Goal: Information Seeking & Learning: Find specific fact

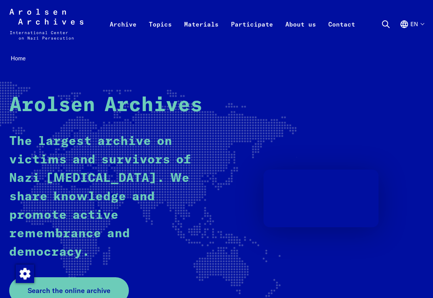
scroll to position [154, 0]
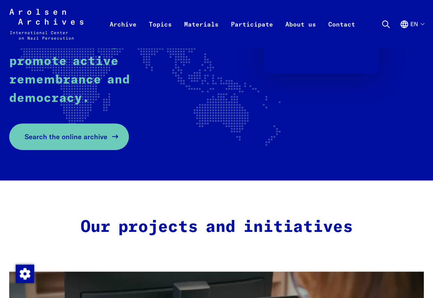
click at [88, 142] on span "Search the online archive" at bounding box center [66, 136] width 83 height 10
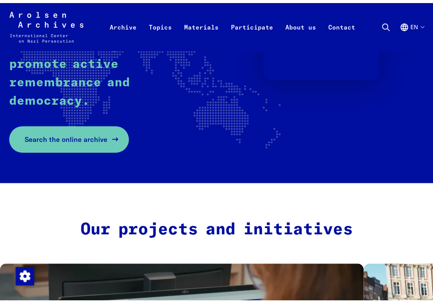
scroll to position [144, 0]
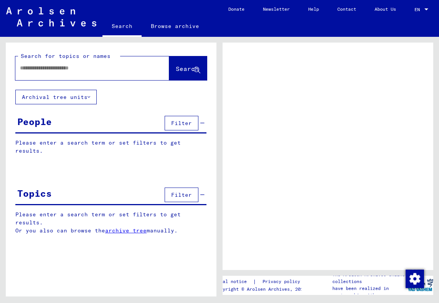
click at [67, 71] on input "text" at bounding box center [85, 68] width 131 height 8
click at [64, 69] on input "text" at bounding box center [85, 68] width 131 height 8
paste input "**********"
drag, startPoint x: 73, startPoint y: 69, endPoint x: 37, endPoint y: 66, distance: 35.8
click at [37, 66] on input "**********" at bounding box center [85, 68] width 131 height 8
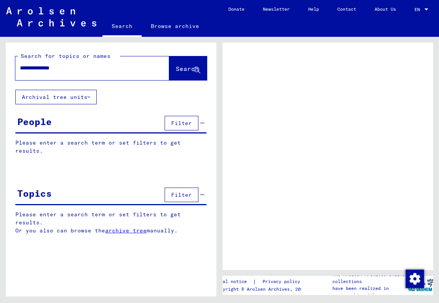
click at [78, 68] on input "**********" at bounding box center [85, 68] width 131 height 8
drag, startPoint x: 101, startPoint y: 67, endPoint x: -1, endPoint y: 70, distance: 102.2
click at [0, 70] on html "**********" at bounding box center [219, 151] width 439 height 303
type input "**********"
click at [176, 70] on span "Search" at bounding box center [187, 69] width 23 height 8
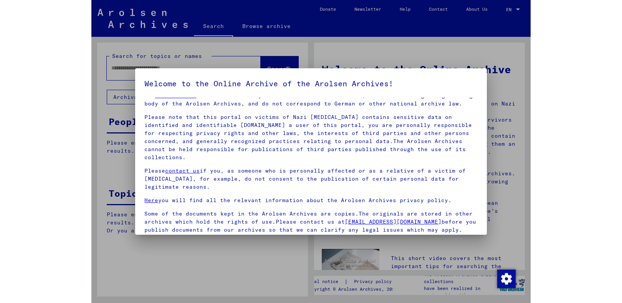
scroll to position [68, 0]
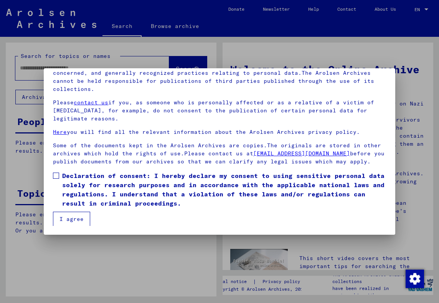
drag, startPoint x: 55, startPoint y: 174, endPoint x: 63, endPoint y: 194, distance: 21.0
click at [55, 174] on span at bounding box center [56, 176] width 6 height 6
click at [68, 218] on button "I agree" at bounding box center [71, 219] width 37 height 15
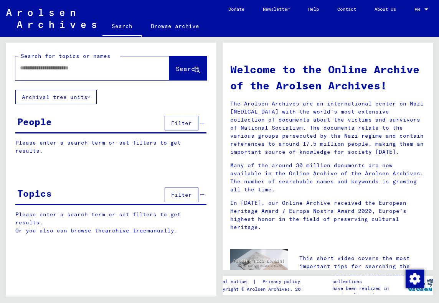
click at [62, 66] on input "text" at bounding box center [83, 68] width 126 height 8
paste input "**********"
click at [179, 72] on span "Search" at bounding box center [187, 69] width 23 height 8
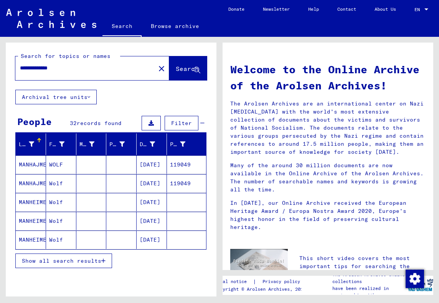
click at [86, 255] on button "Show all search results" at bounding box center [63, 261] width 97 height 15
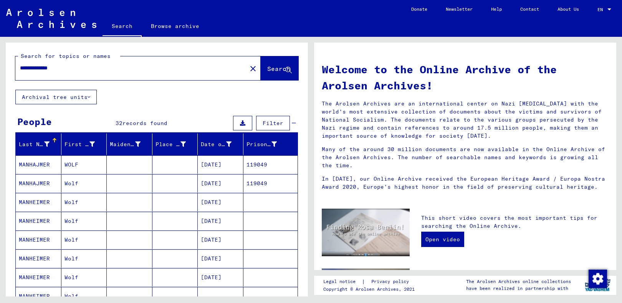
click at [25, 69] on input "**********" at bounding box center [129, 68] width 218 height 8
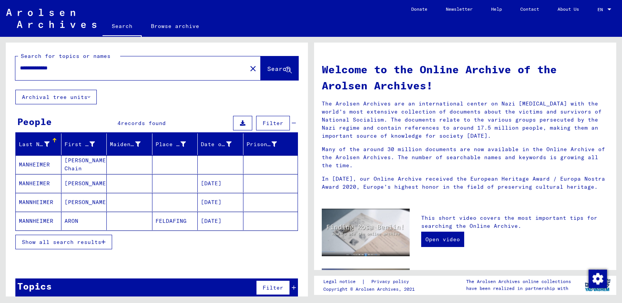
click at [28, 183] on mat-cell "MANHEIMER" at bounding box center [39, 183] width 46 height 18
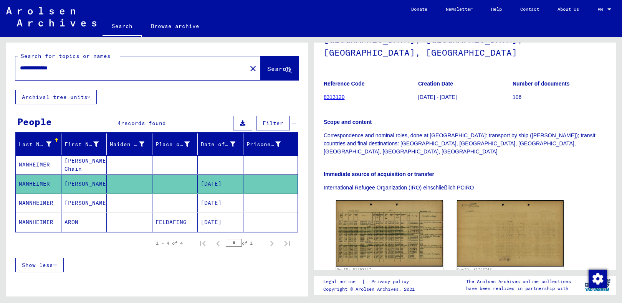
click at [46, 202] on mat-cell "MANNHEIMER" at bounding box center [39, 203] width 46 height 19
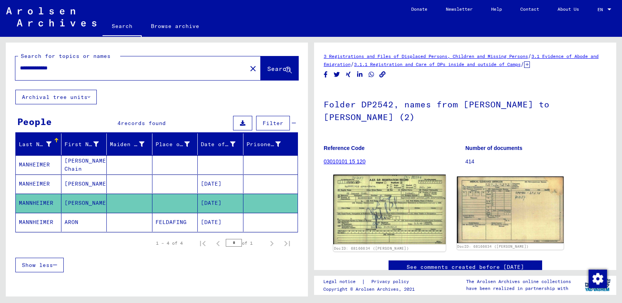
click at [375, 197] on img at bounding box center [389, 210] width 112 height 70
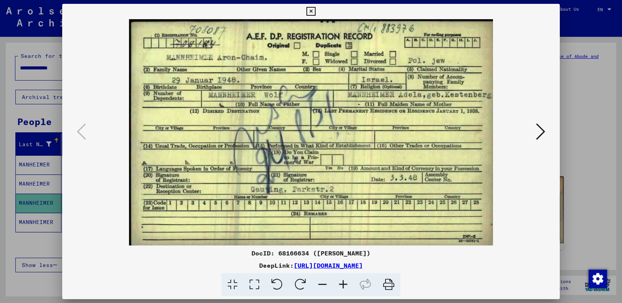
click at [309, 10] on icon at bounding box center [310, 11] width 9 height 9
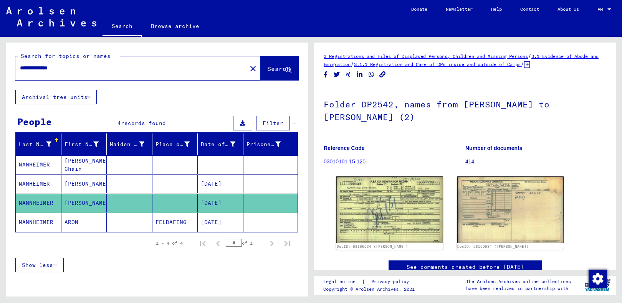
click at [41, 219] on mat-cell "MANNHEIMER" at bounding box center [39, 222] width 46 height 19
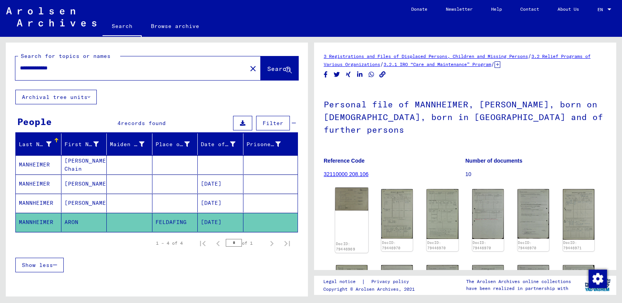
click at [356, 194] on img at bounding box center [351, 199] width 33 height 23
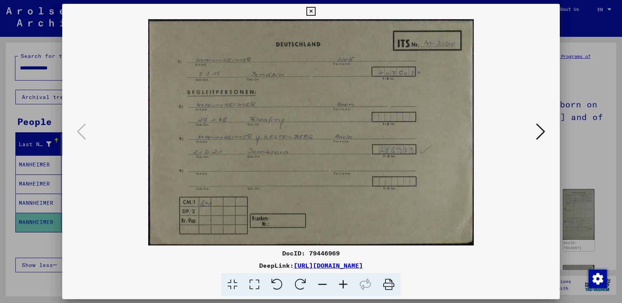
click at [313, 9] on icon at bounding box center [310, 11] width 9 height 9
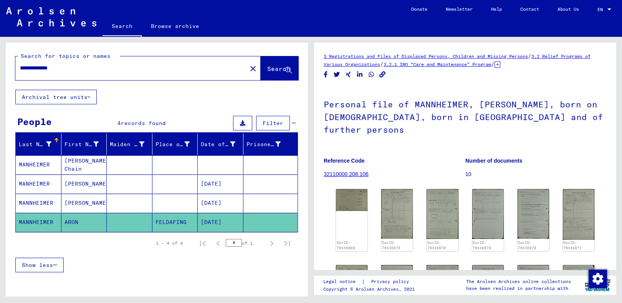
click at [68, 220] on mat-cell "ARON" at bounding box center [84, 222] width 46 height 19
click at [77, 222] on mat-cell "ARON" at bounding box center [84, 222] width 46 height 19
click at [77, 218] on mat-cell "ARON" at bounding box center [84, 222] width 46 height 19
click at [356, 190] on img at bounding box center [351, 199] width 33 height 23
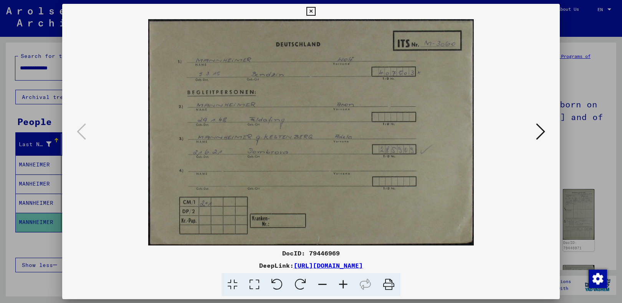
drag, startPoint x: 311, startPoint y: 9, endPoint x: 184, endPoint y: 117, distance: 166.4
click at [308, 10] on icon at bounding box center [310, 11] width 9 height 9
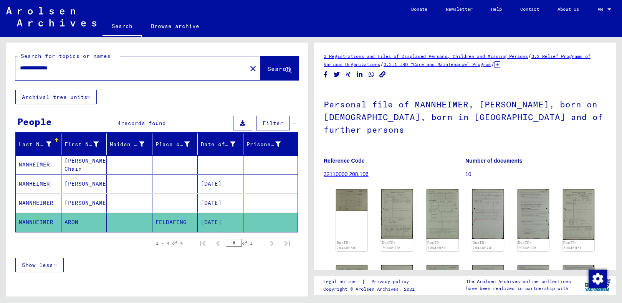
click at [36, 198] on mat-cell "MANNHEIMER" at bounding box center [39, 203] width 46 height 19
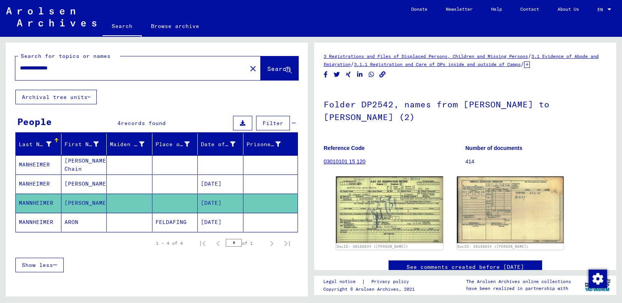
click at [166, 220] on mat-cell "FELDAFING" at bounding box center [175, 222] width 46 height 19
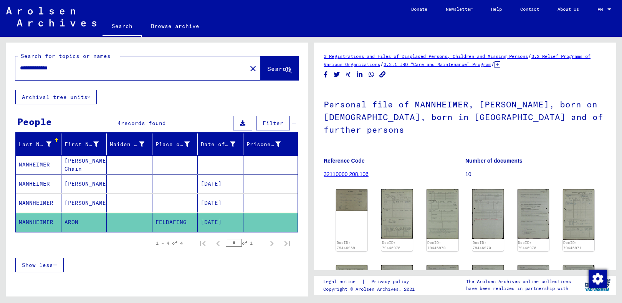
click at [167, 220] on mat-cell "FELDAFING" at bounding box center [175, 222] width 46 height 19
click at [36, 199] on mat-cell "MANNHEIMER" at bounding box center [39, 203] width 46 height 19
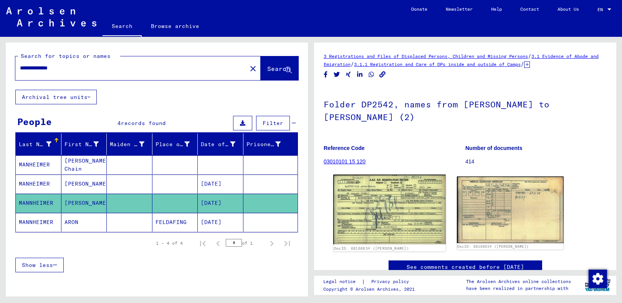
click at [352, 208] on img at bounding box center [389, 210] width 112 height 70
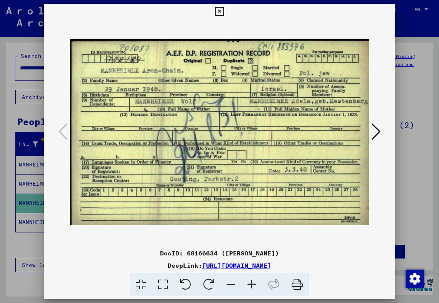
click at [218, 10] on icon at bounding box center [219, 11] width 9 height 9
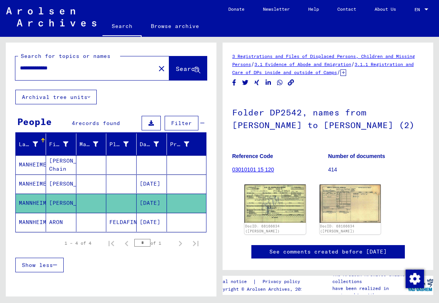
click at [32, 218] on mat-cell "MANNHEIMER" at bounding box center [31, 222] width 30 height 19
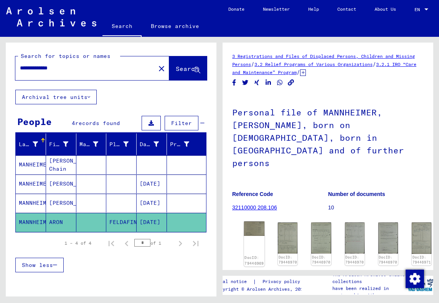
click at [257, 222] on img at bounding box center [254, 229] width 21 height 14
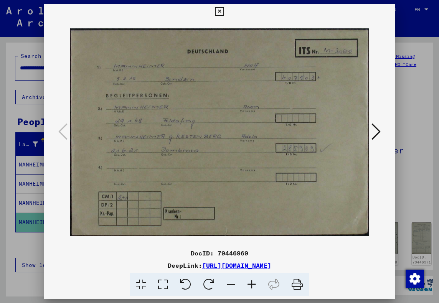
click at [222, 11] on icon at bounding box center [219, 11] width 9 height 9
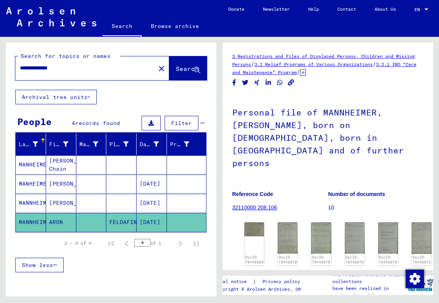
click at [28, 66] on input "**********" at bounding box center [85, 68] width 131 height 8
type input "**********"
click at [176, 69] on span "Search" at bounding box center [187, 69] width 23 height 8
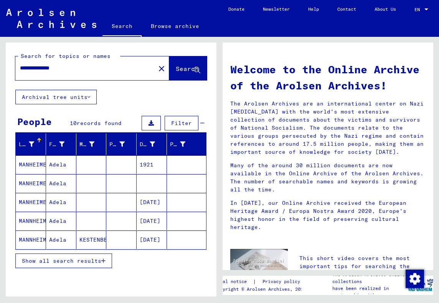
click at [93, 258] on span "Show all search results" at bounding box center [61, 261] width 79 height 7
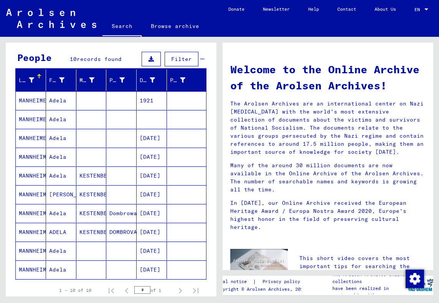
scroll to position [77, 0]
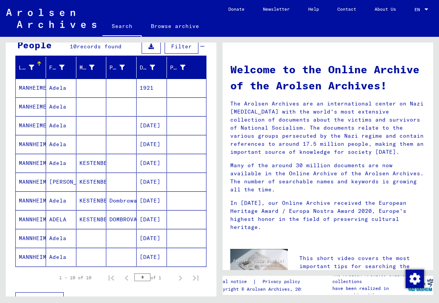
click at [32, 162] on mat-cell "MANNHEIMER" at bounding box center [31, 163] width 30 height 18
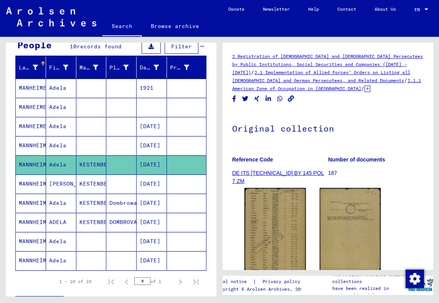
scroll to position [38, 0]
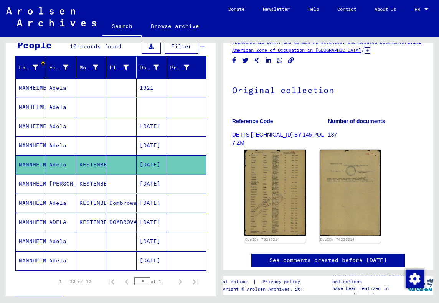
click at [38, 87] on mat-cell "MANHEIMER" at bounding box center [31, 88] width 30 height 19
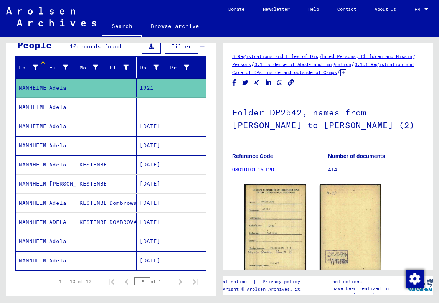
click at [30, 105] on mat-cell "MANHEIMER" at bounding box center [31, 107] width 30 height 19
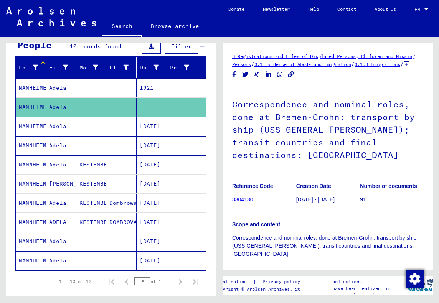
click at [35, 127] on mat-cell "MANHEIMER" at bounding box center [31, 126] width 30 height 19
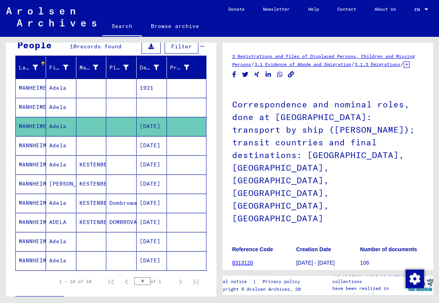
click at [38, 139] on mat-cell "MANNHEIMER" at bounding box center [31, 145] width 30 height 19
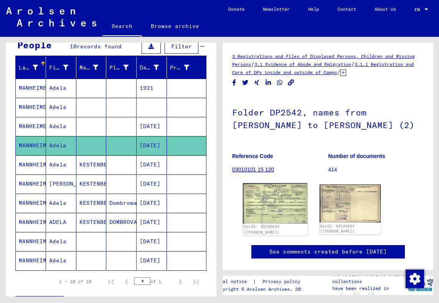
click at [268, 200] on img at bounding box center [275, 204] width 64 height 40
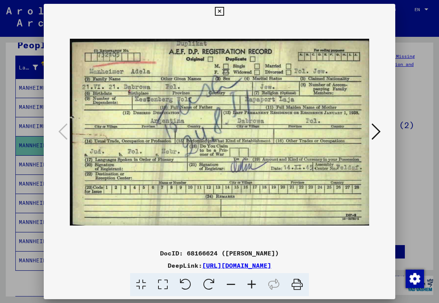
click at [220, 13] on icon at bounding box center [219, 11] width 9 height 9
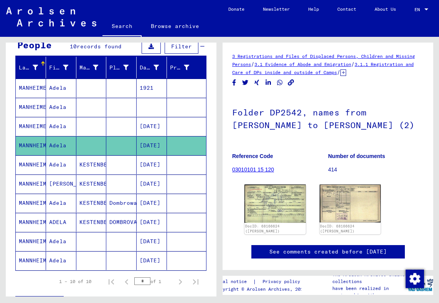
click at [51, 162] on mat-cell "Adela" at bounding box center [61, 164] width 30 height 19
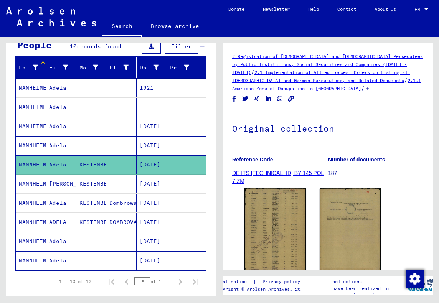
click at [57, 182] on mat-cell "[PERSON_NAME]" at bounding box center [61, 184] width 30 height 19
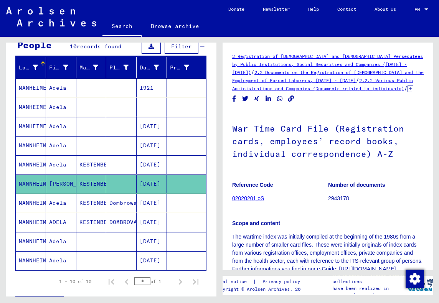
click at [55, 198] on mat-cell "Adela" at bounding box center [61, 203] width 30 height 19
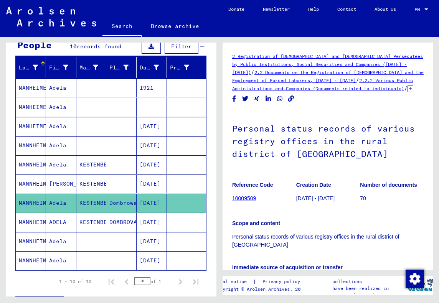
click at [52, 220] on mat-cell "ADELA" at bounding box center [61, 222] width 30 height 19
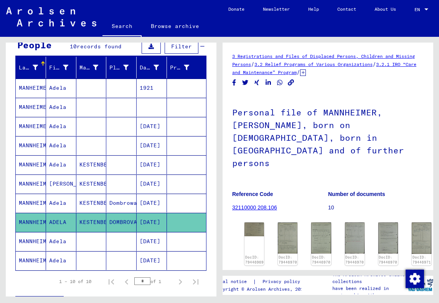
click at [54, 236] on mat-cell "Adela" at bounding box center [61, 241] width 30 height 19
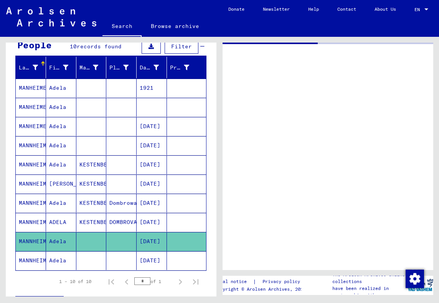
click at [53, 257] on mat-cell "Adela" at bounding box center [61, 260] width 30 height 19
